Goal: Task Accomplishment & Management: Complete application form

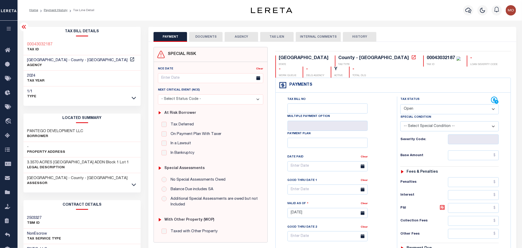
click at [443, 112] on select "- Select Status Code - Open Due/Unpaid Paid Incomplete No Tax Due Internal Refu…" at bounding box center [450, 109] width 98 height 10
select select "PYD"
click at [401, 105] on select "- Select Status Code - Open Due/Unpaid Paid Incomplete No Tax Due Internal Refu…" at bounding box center [450, 109] width 98 height 10
type input "[DATE]"
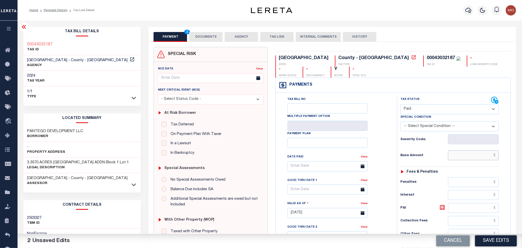
click at [453, 156] on input "text" at bounding box center [473, 155] width 51 height 10
paste input "3,152.42"
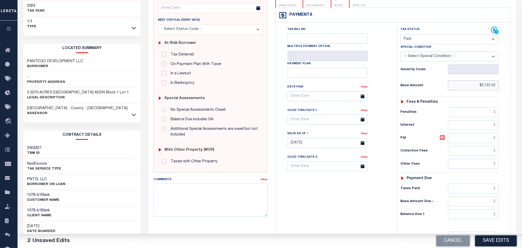
scroll to position [147, 0]
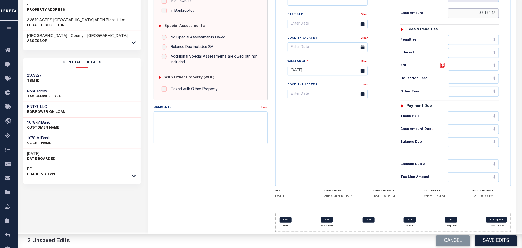
type input "$3,152.42"
click at [463, 144] on input "text" at bounding box center [473, 142] width 51 height 10
type input "$0.00"
drag, startPoint x: 369, startPoint y: 153, endPoint x: 291, endPoint y: 149, distance: 78.3
click at [367, 155] on div "Tax Bill No Multiple Payment Option Payment Plan Clear" at bounding box center [335, 68] width 116 height 228
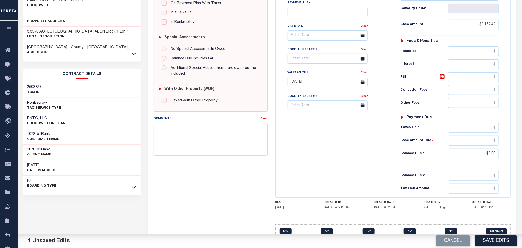
scroll to position [0, 0]
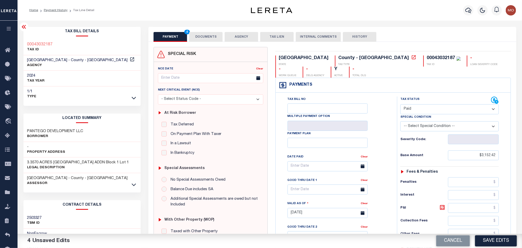
click at [213, 38] on button "DOCUMENTS" at bounding box center [206, 37] width 34 height 10
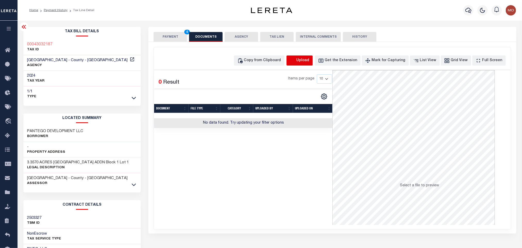
click at [296, 59] on icon "button" at bounding box center [293, 61] width 6 height 6
select select "POP"
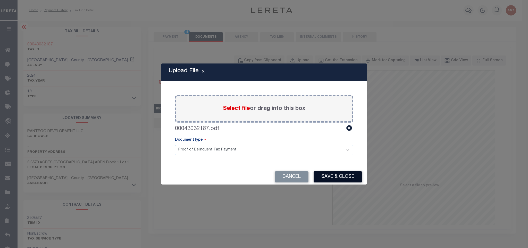
click at [332, 173] on button "Save & Close" at bounding box center [338, 176] width 48 height 11
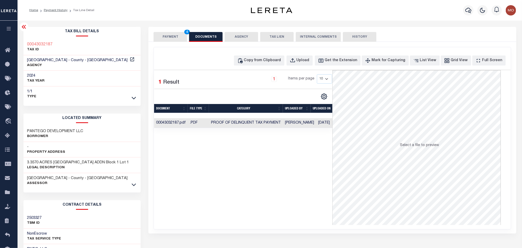
drag, startPoint x: 210, startPoint y: 159, endPoint x: 198, endPoint y: 149, distance: 15.7
click at [208, 160] on div "Selected 1 Result 1 Items per page 10 25 50 100" at bounding box center [243, 147] width 178 height 155
click at [172, 40] on button "PAYMENT 4" at bounding box center [171, 37] width 34 height 10
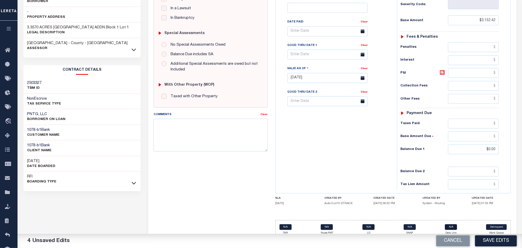
scroll to position [145, 0]
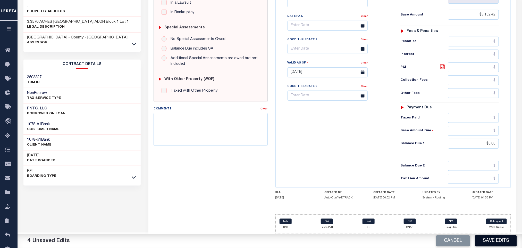
click at [488, 238] on button "Save Edits" at bounding box center [496, 240] width 42 height 11
checkbox input "false"
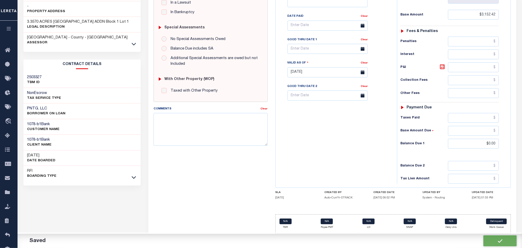
type input "$3,152.42"
type input "$0"
